Goal: Task Accomplishment & Management: Use online tool/utility

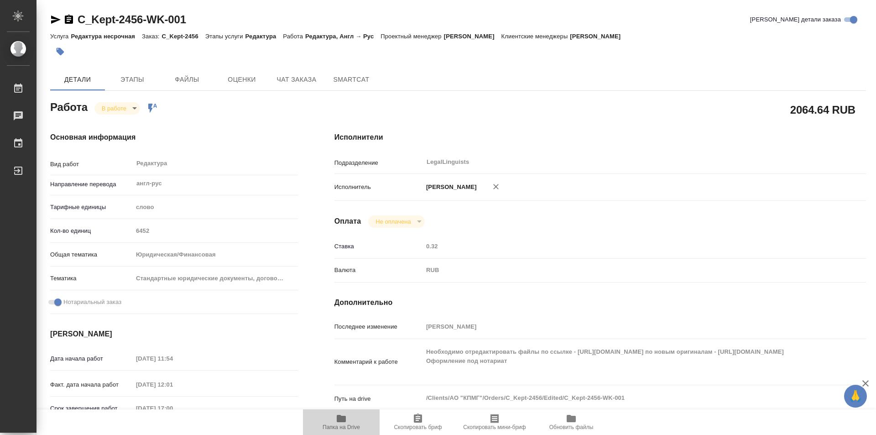
click at [341, 420] on icon "button" at bounding box center [341, 418] width 9 height 7
drag, startPoint x: 70, startPoint y: 18, endPoint x: 89, endPoint y: 63, distance: 49.1
click at [70, 20] on icon "button" at bounding box center [68, 19] width 11 height 11
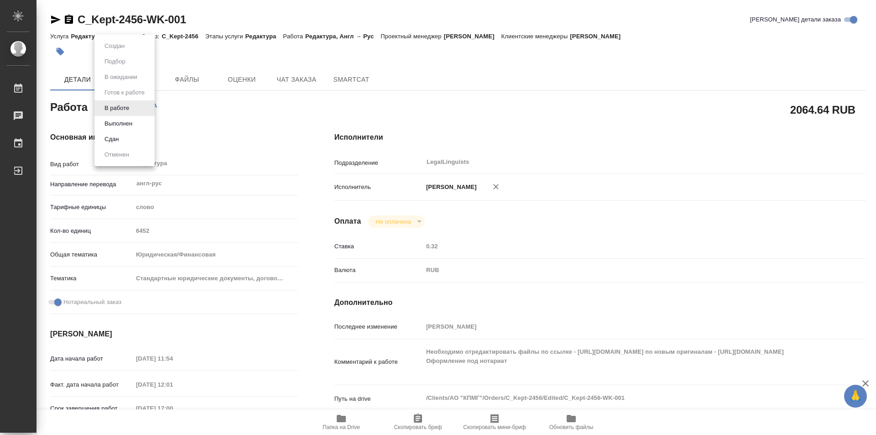
click at [133, 108] on body "🙏 .cls-1 fill:#fff; AWATERA Kozinets Larisa Работы 0 Чаты График Выйти C_Kept-2…" at bounding box center [438, 217] width 876 height 435
click at [118, 141] on button "Сдан" at bounding box center [112, 139] width 20 height 10
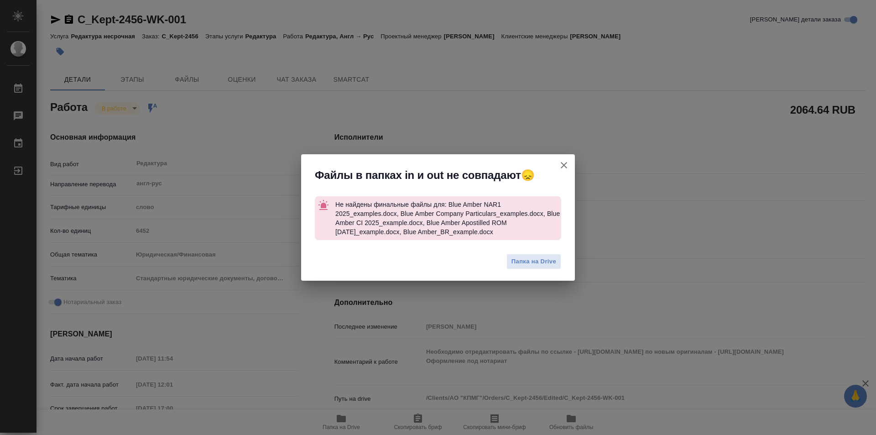
type textarea "x"
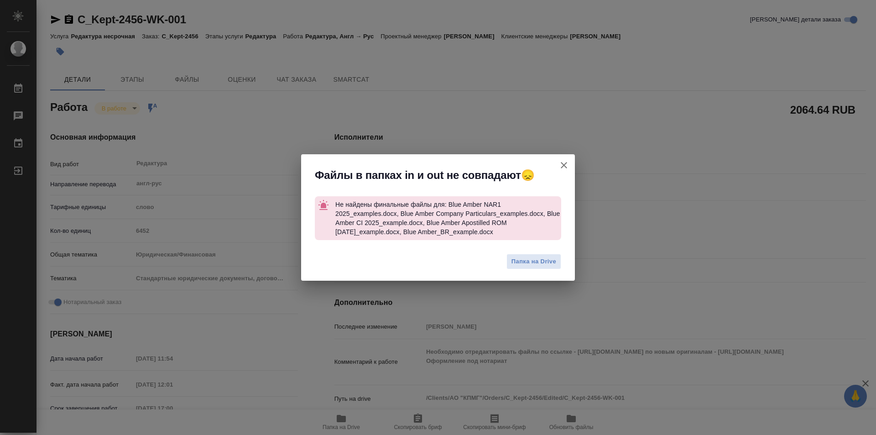
type textarea "x"
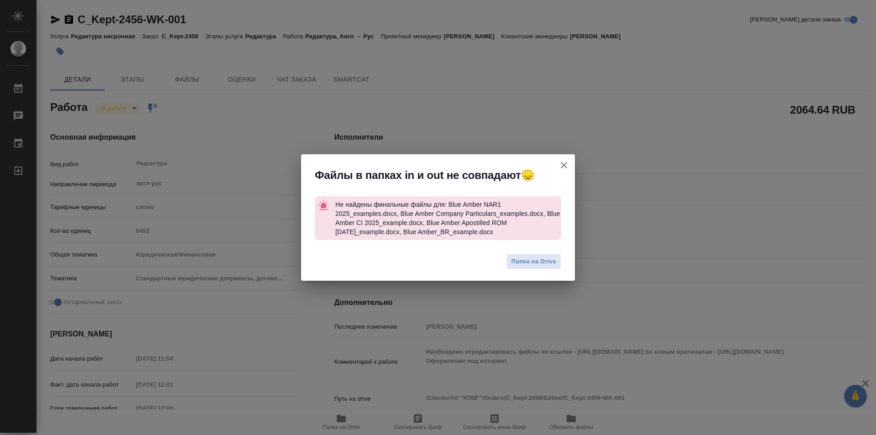
type textarea "x"
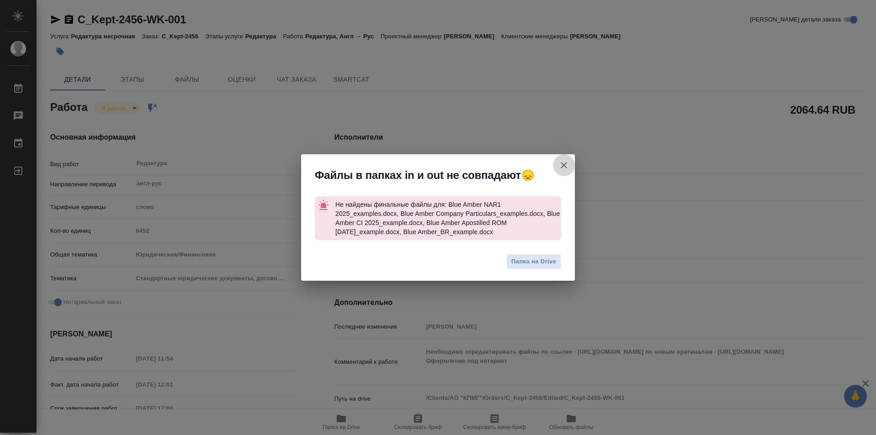
click at [562, 164] on icon "button" at bounding box center [563, 165] width 11 height 11
type textarea "x"
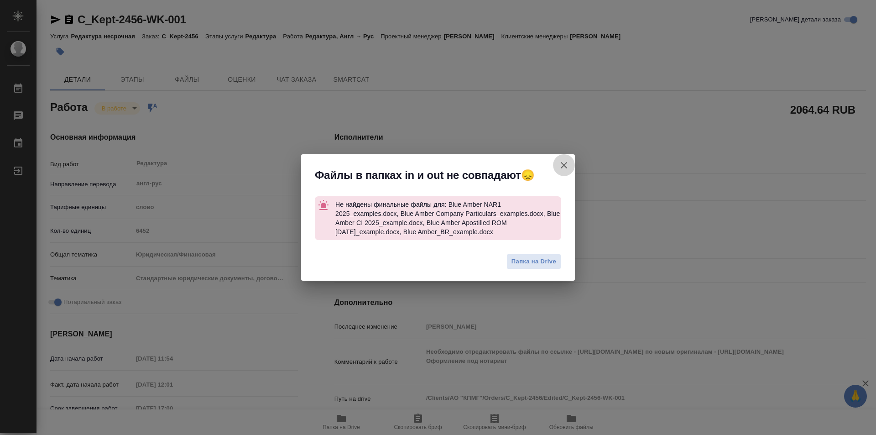
type textarea "x"
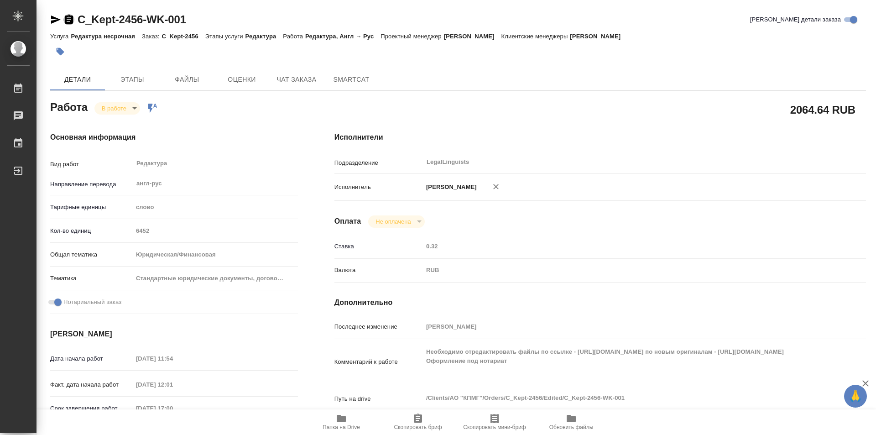
click at [68, 19] on icon "button" at bounding box center [69, 19] width 8 height 9
